Goal: Check status

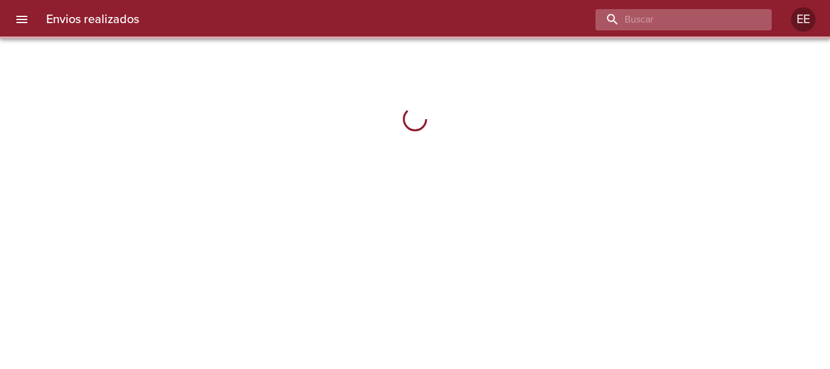
click at [682, 18] on input "buscar" at bounding box center [674, 19] width 156 height 21
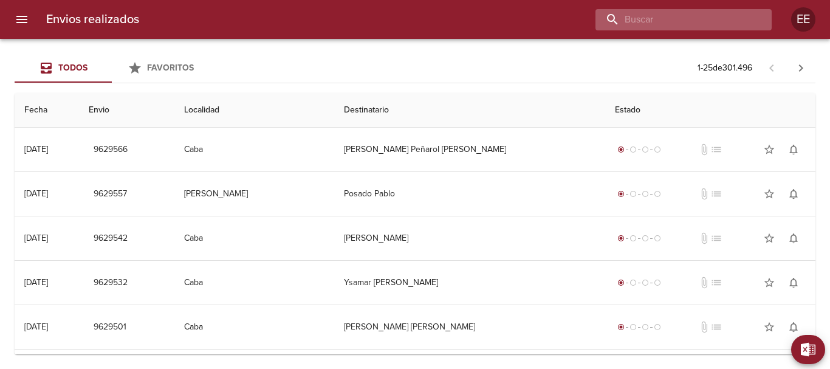
paste input "Ribles Noelia"
type input "Ribles Noelia"
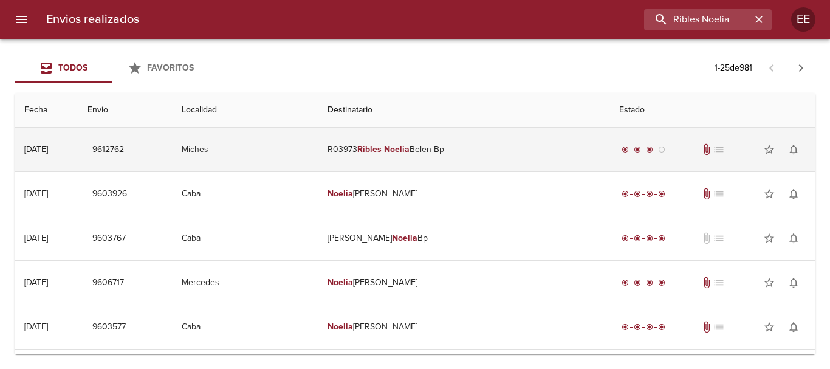
click at [450, 144] on td "R03973 Ribles [PERSON_NAME] Bp" at bounding box center [464, 150] width 292 height 44
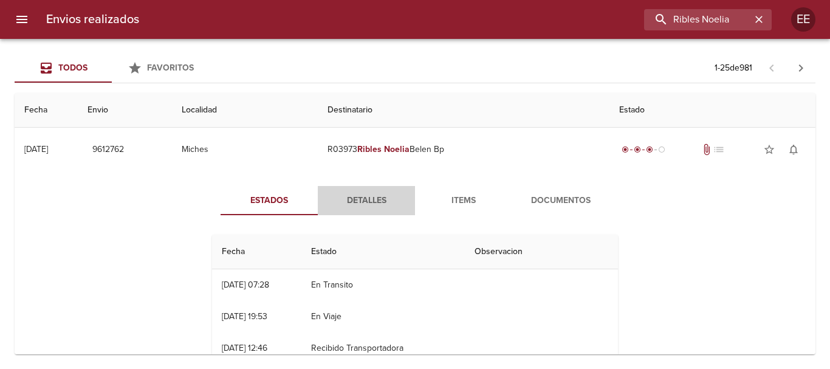
click at [360, 202] on span "Detalles" at bounding box center [366, 200] width 83 height 15
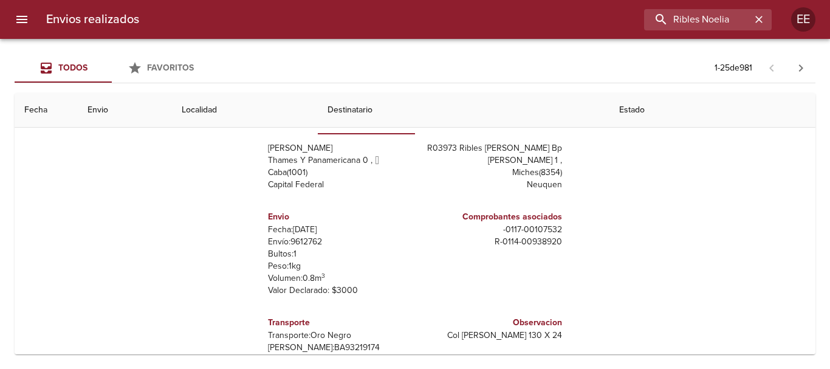
scroll to position [142, 0]
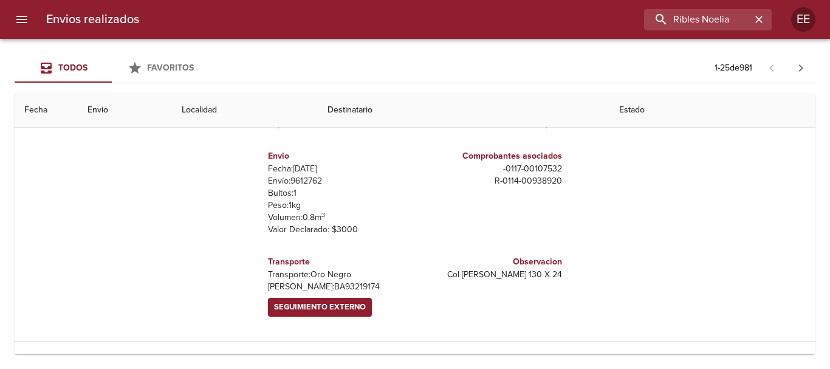
click at [333, 307] on span "Seguimiento Externo" at bounding box center [320, 307] width 92 height 14
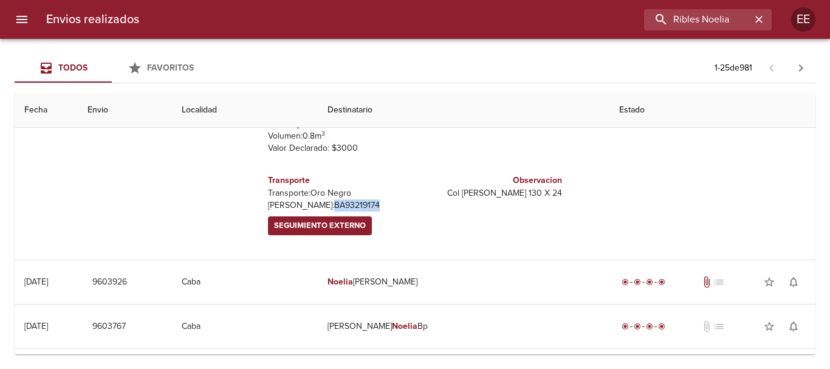
drag, startPoint x: 340, startPoint y: 204, endPoint x: 286, endPoint y: 205, distance: 54.1
click at [286, 205] on p "[PERSON_NAME]: BA93219174" at bounding box center [339, 205] width 142 height 12
copy p "BA93219174"
